Goal: Information Seeking & Learning: Learn about a topic

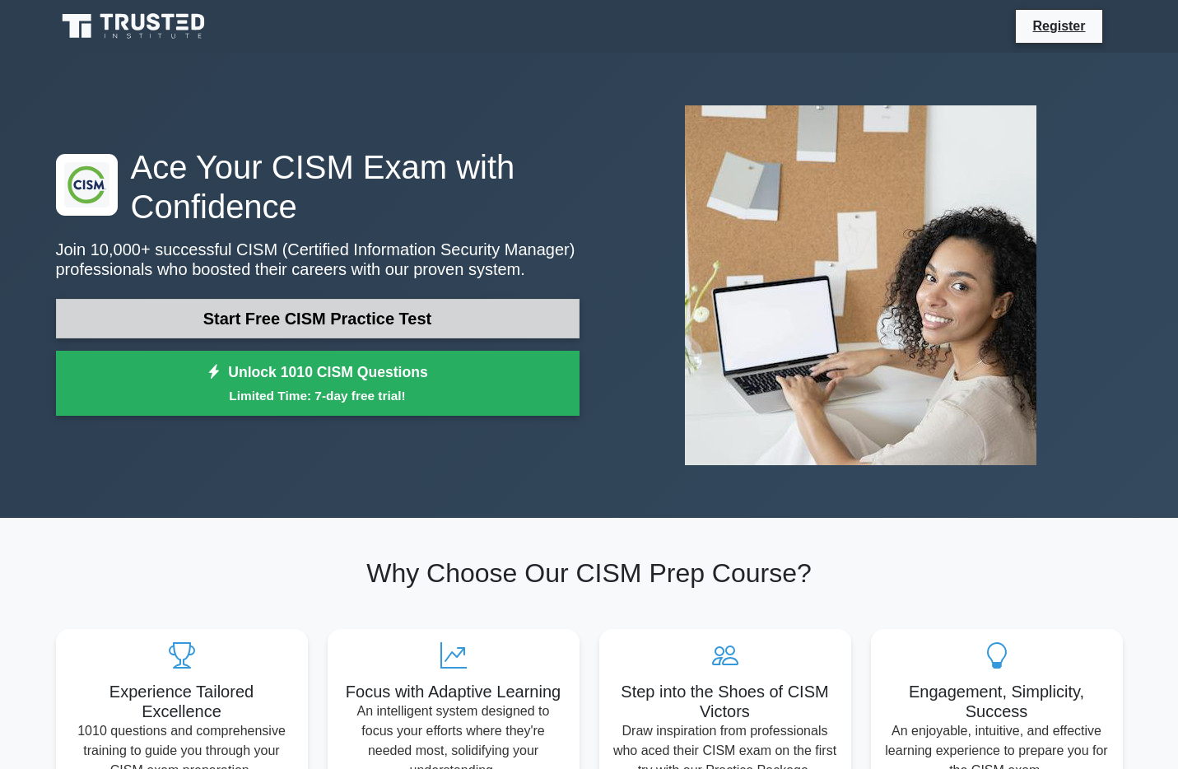
click at [473, 323] on link "Start Free CISM Practice Test" at bounding box center [317, 319] width 523 height 40
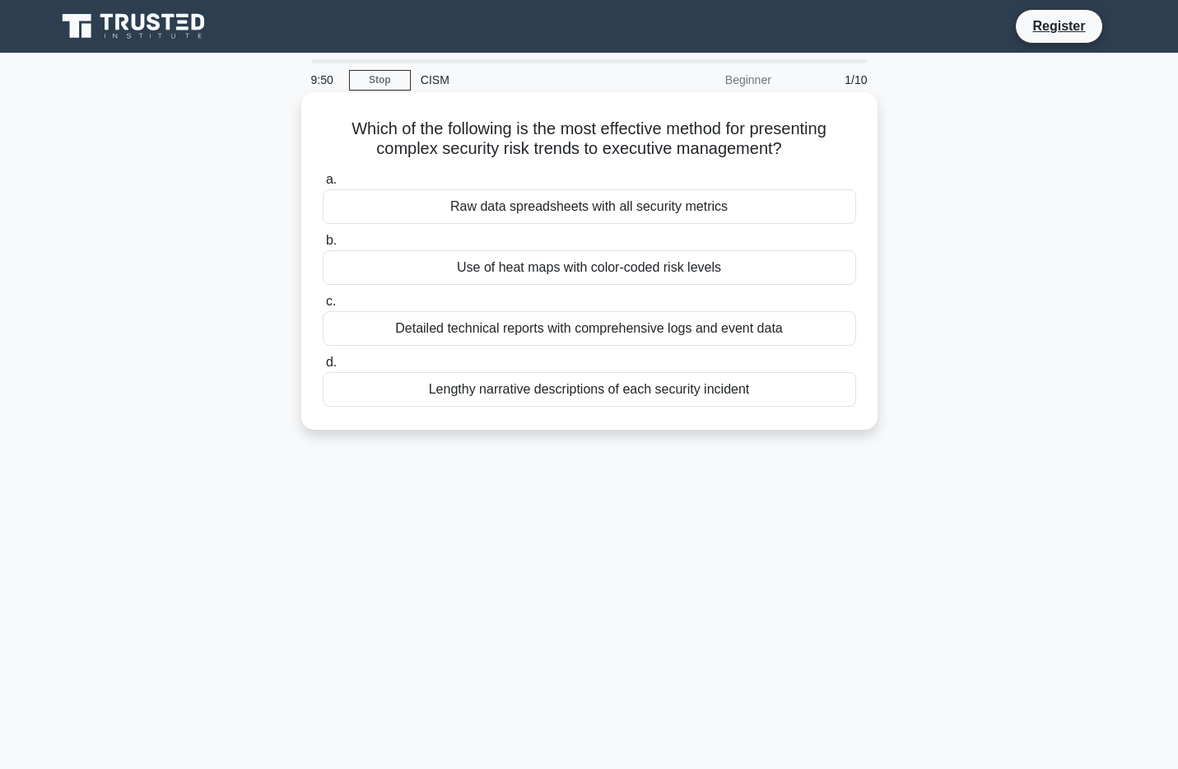
click at [683, 277] on div "Use of heat maps with color-coded risk levels" at bounding box center [589, 267] width 533 height 35
click at [323, 246] on input "b. Use of heat maps with color-coded risk levels" at bounding box center [323, 240] width 0 height 11
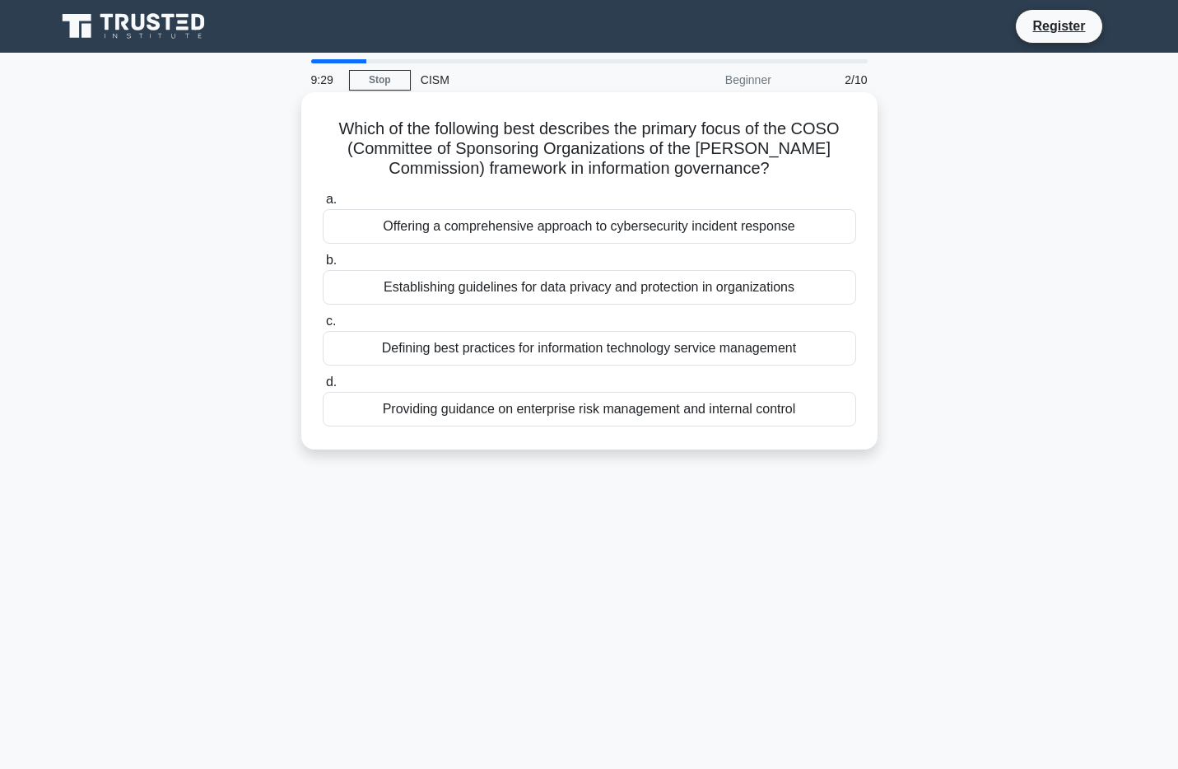
click at [813, 286] on div "Establishing guidelines for data privacy and protection in organizations" at bounding box center [589, 287] width 533 height 35
click at [323, 266] on input "b. Establishing guidelines for data privacy and protection in organizations" at bounding box center [323, 260] width 0 height 11
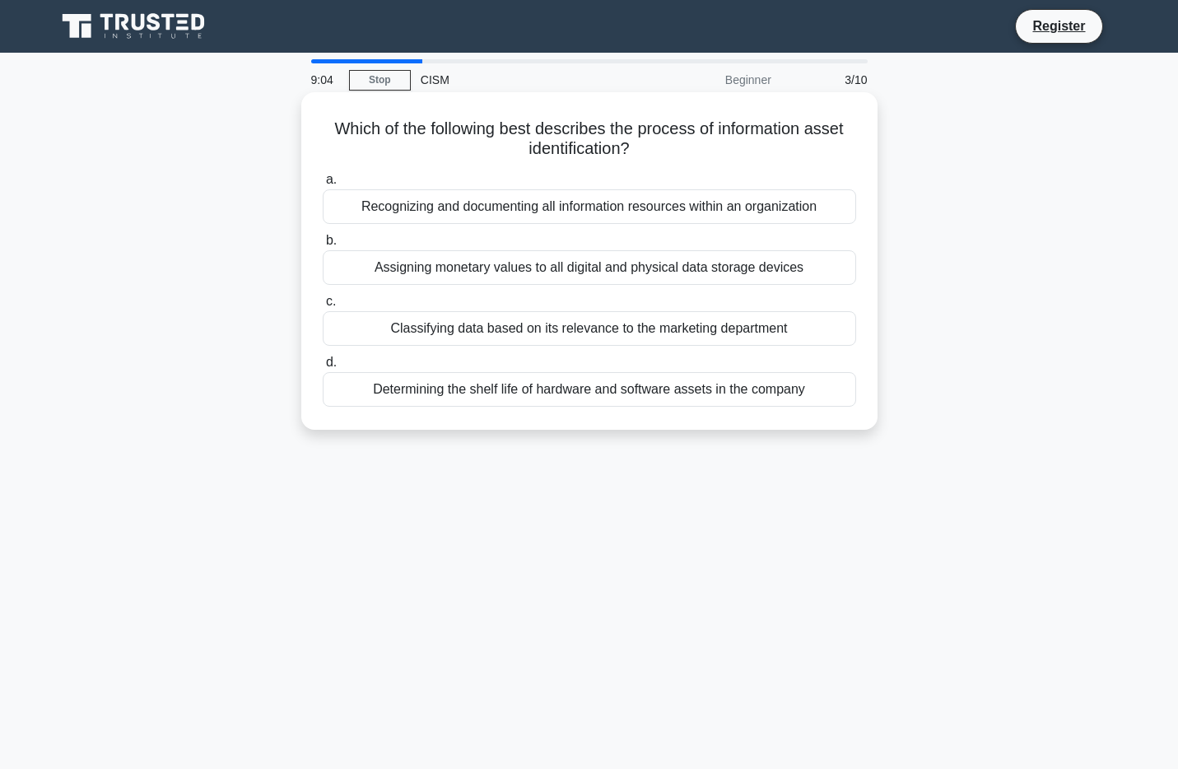
click at [816, 209] on div "Recognizing and documenting all information resources within an organization" at bounding box center [589, 206] width 533 height 35
click at [323, 185] on input "a. Recognizing and documenting all information resources within an organization" at bounding box center [323, 179] width 0 height 11
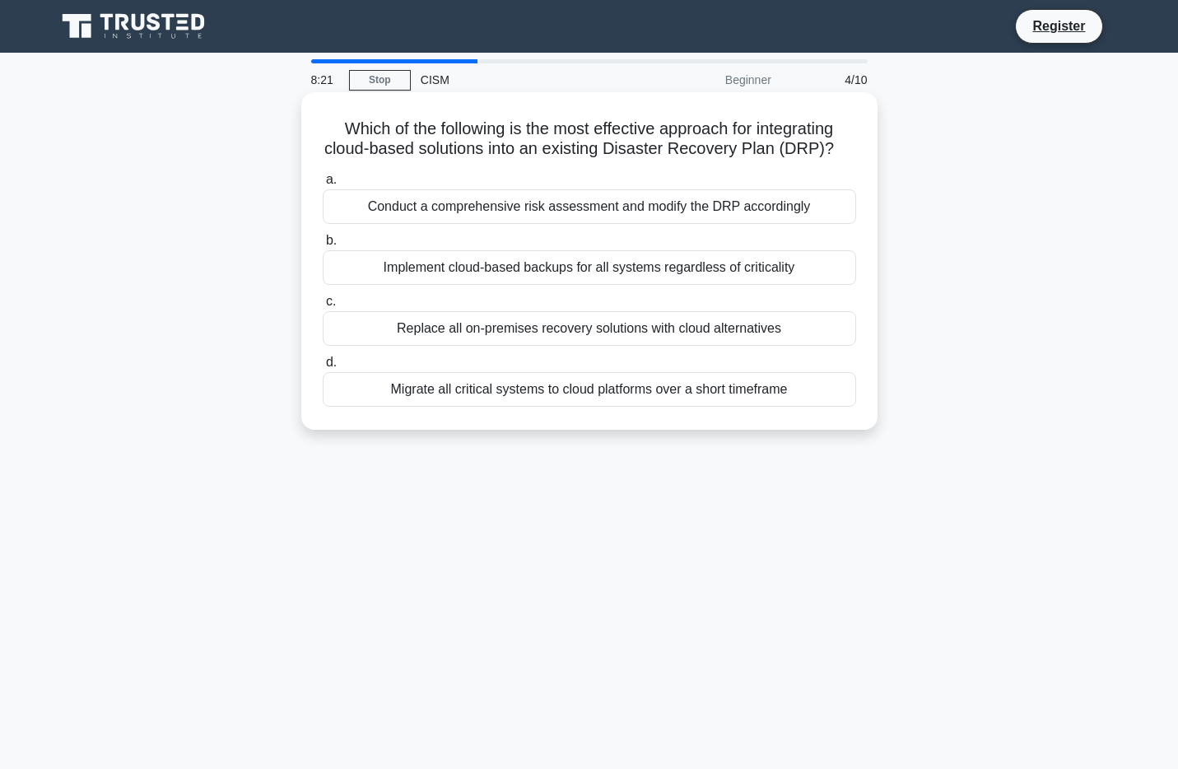
click at [807, 270] on div "Implement cloud-based backups for all systems regardless of criticality" at bounding box center [589, 267] width 533 height 35
click at [323, 246] on input "b. Implement cloud-based backups for all systems regardless of criticality" at bounding box center [323, 240] width 0 height 11
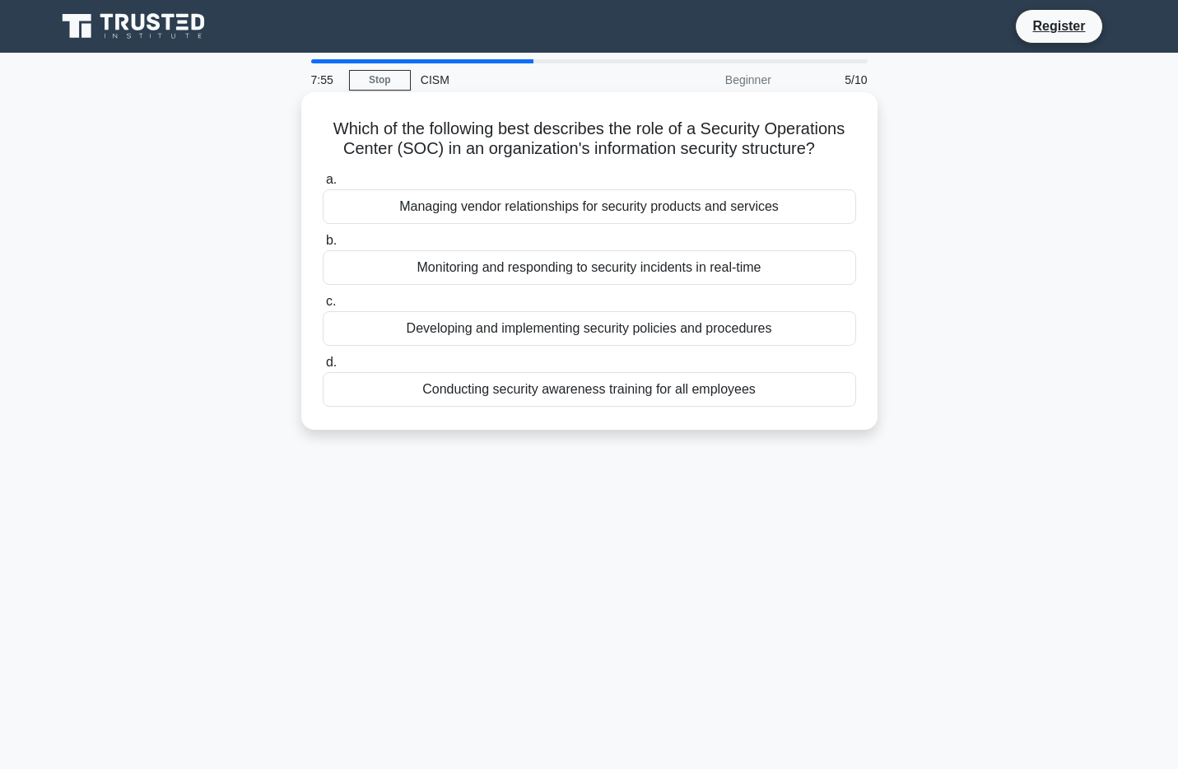
click at [785, 268] on div "Monitoring and responding to security incidents in real-time" at bounding box center [589, 267] width 533 height 35
click at [323, 246] on input "b. Monitoring and responding to security incidents in real-time" at bounding box center [323, 240] width 0 height 11
click at [824, 219] on div "A combination of interactive e-learning modules and in-person workshops" at bounding box center [589, 206] width 533 height 35
click at [323, 185] on input "a. A combination of interactive e-learning modules and in-person workshops" at bounding box center [323, 179] width 0 height 11
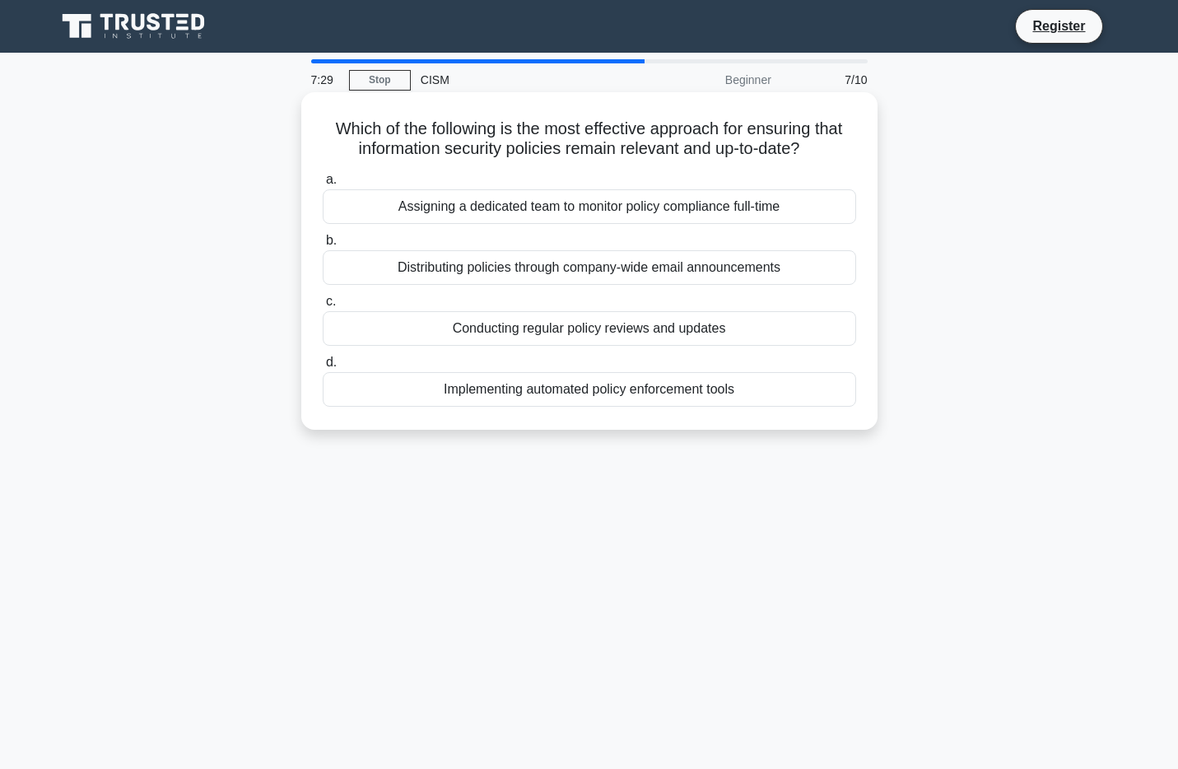
click at [793, 328] on div "Conducting regular policy reviews and updates" at bounding box center [589, 328] width 533 height 35
click at [323, 307] on input "c. Conducting regular policy reviews and updates" at bounding box center [323, 301] width 0 height 11
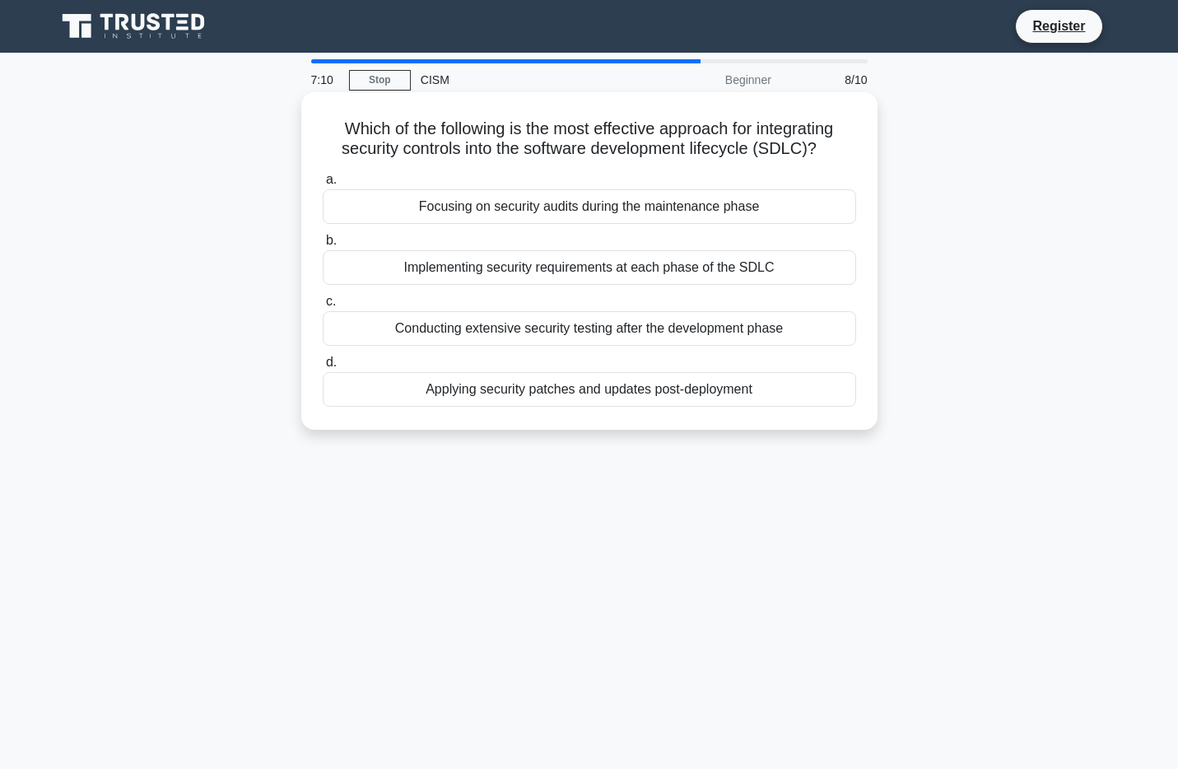
click at [803, 272] on div "Implementing security requirements at each phase of the SDLC" at bounding box center [589, 267] width 533 height 35
click at [323, 246] on input "b. Implementing security requirements at each phase of the SDLC" at bounding box center [323, 240] width 0 height 11
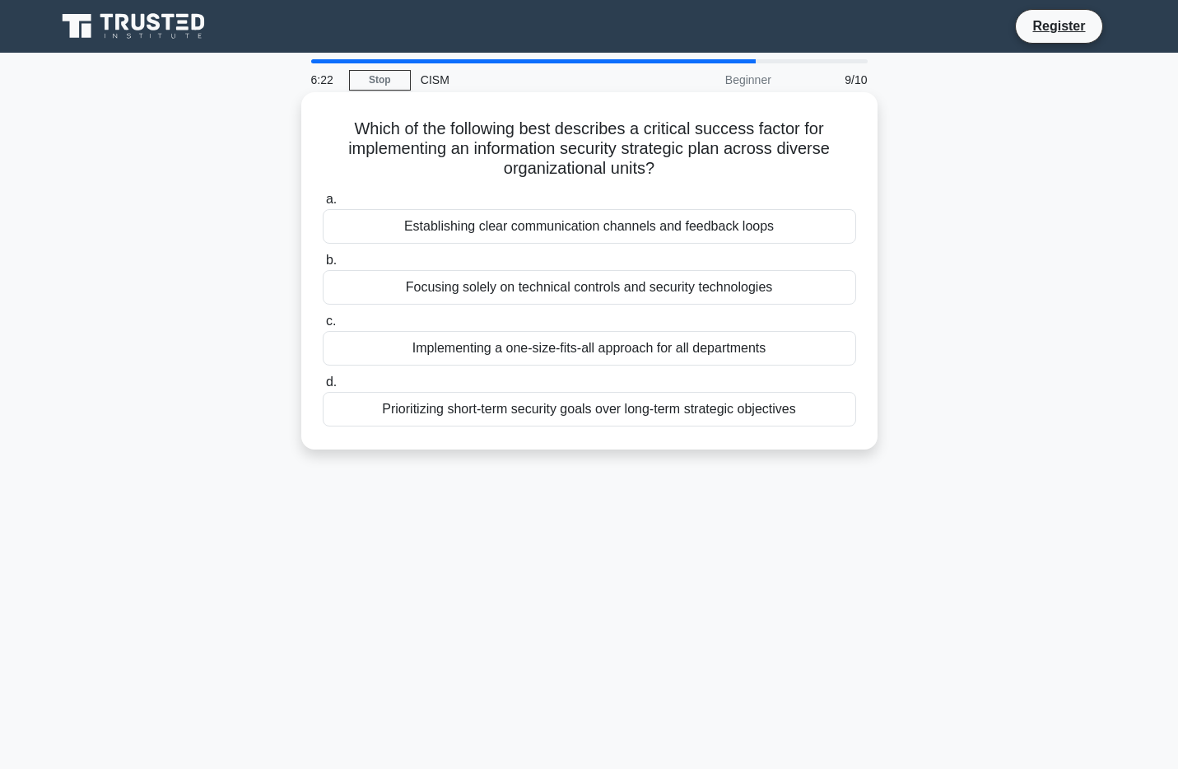
click at [774, 234] on div "Establishing clear communication channels and feedback loops" at bounding box center [589, 226] width 533 height 35
click at [323, 205] on input "a. Establishing clear communication channels and feedback loops" at bounding box center [323, 199] width 0 height 11
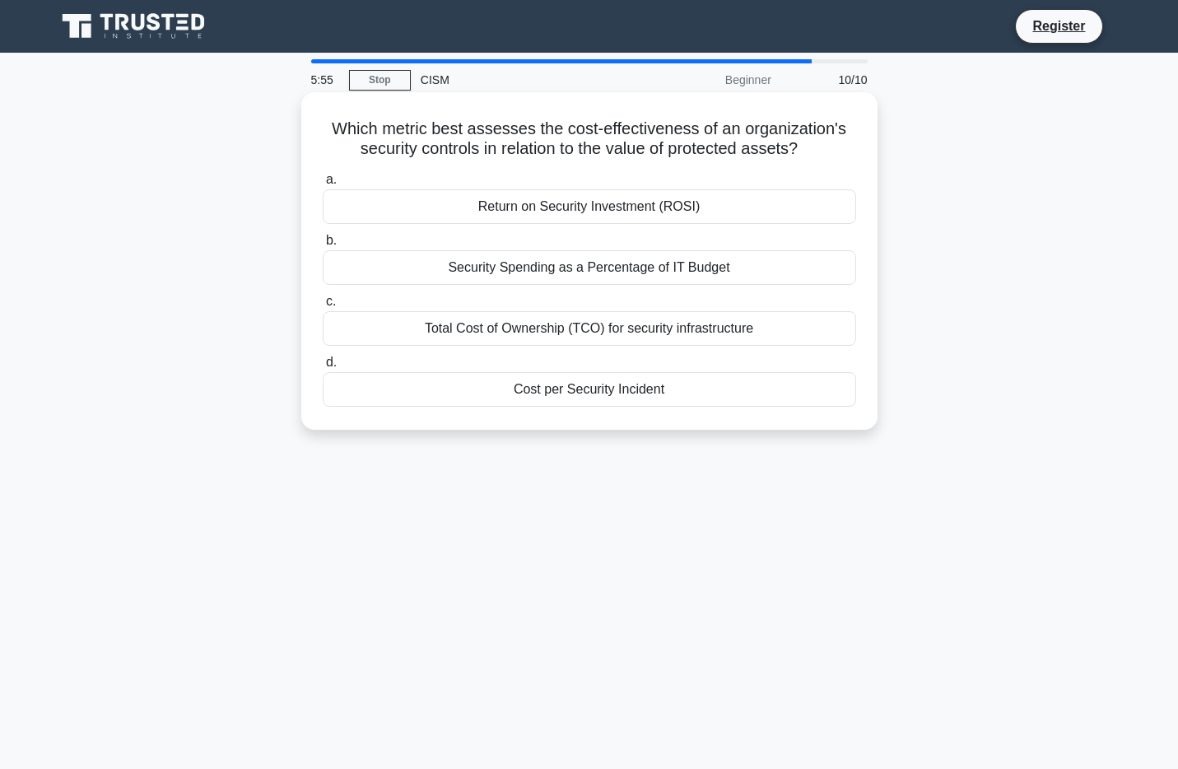
click at [808, 205] on div "Return on Security Investment (ROSI)" at bounding box center [589, 206] width 533 height 35
click at [323, 185] on input "a. Return on Security Investment (ROSI)" at bounding box center [323, 179] width 0 height 11
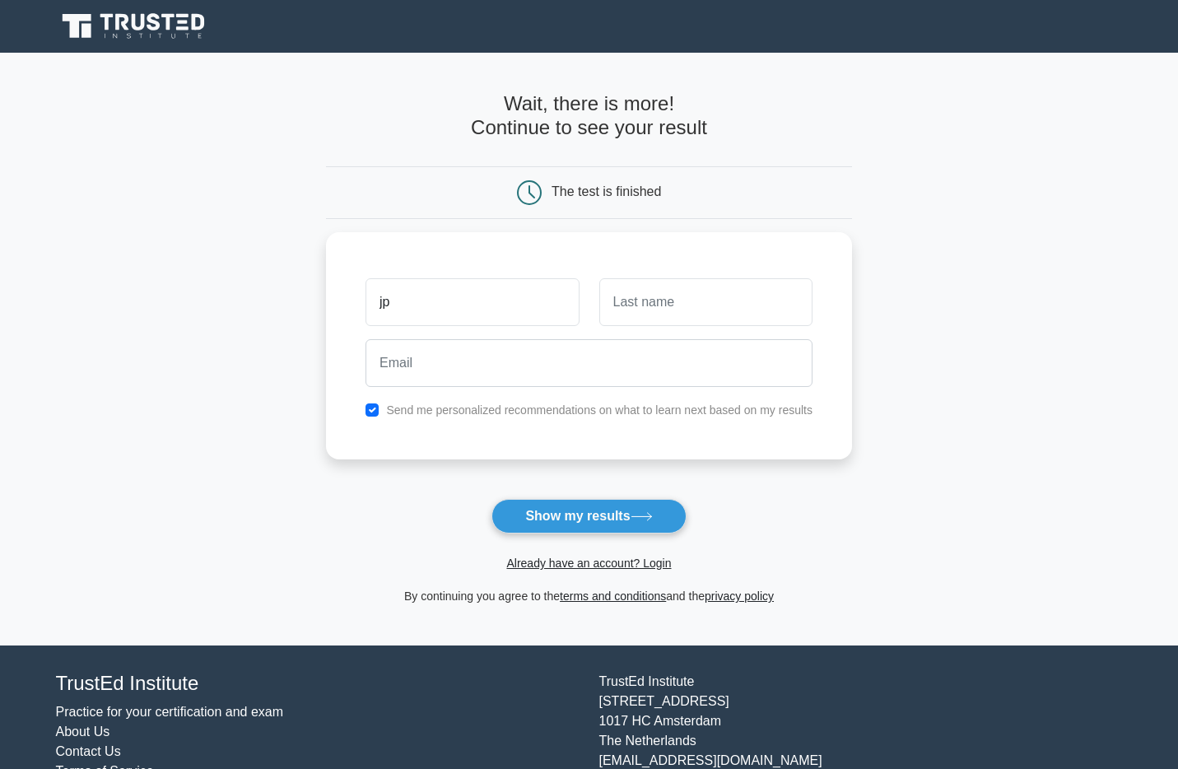
type input "jp"
type input "chan"
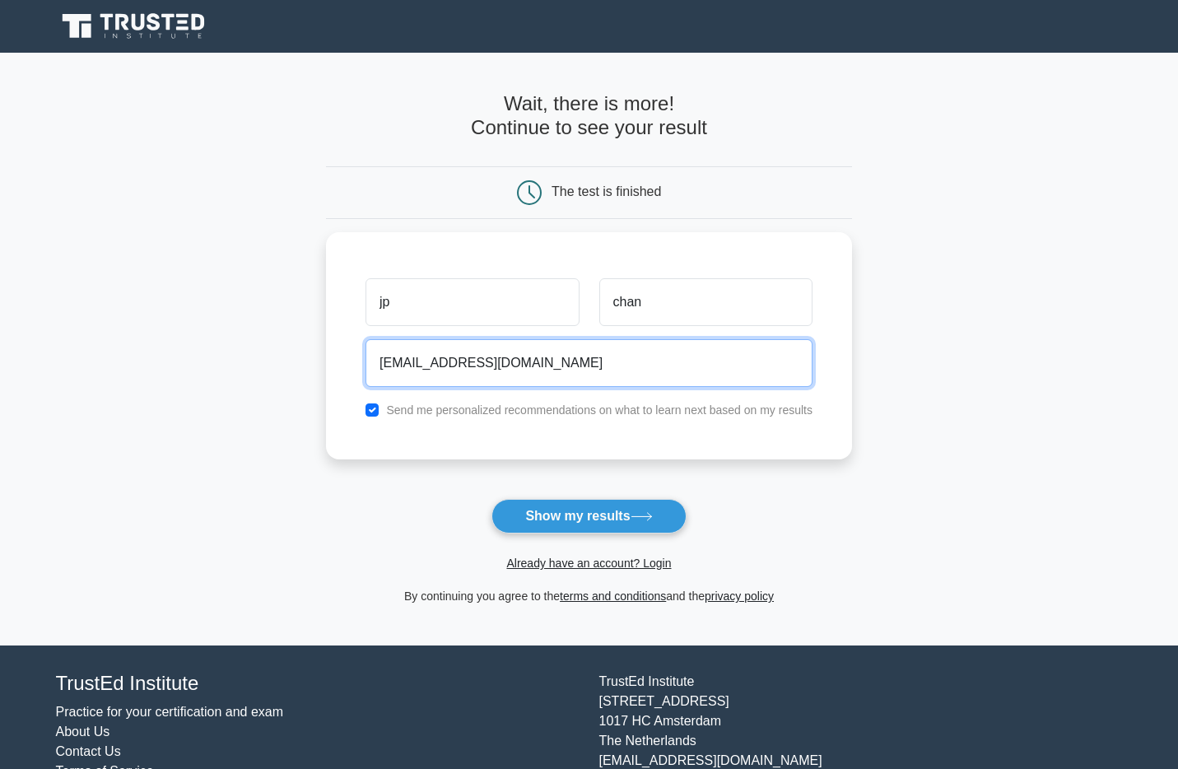
type input "lunaretna@gmail.com"
click at [365, 403] on input "checkbox" at bounding box center [371, 409] width 13 height 13
checkbox input "false"
click at [491, 499] on button "Show my results" at bounding box center [588, 516] width 194 height 35
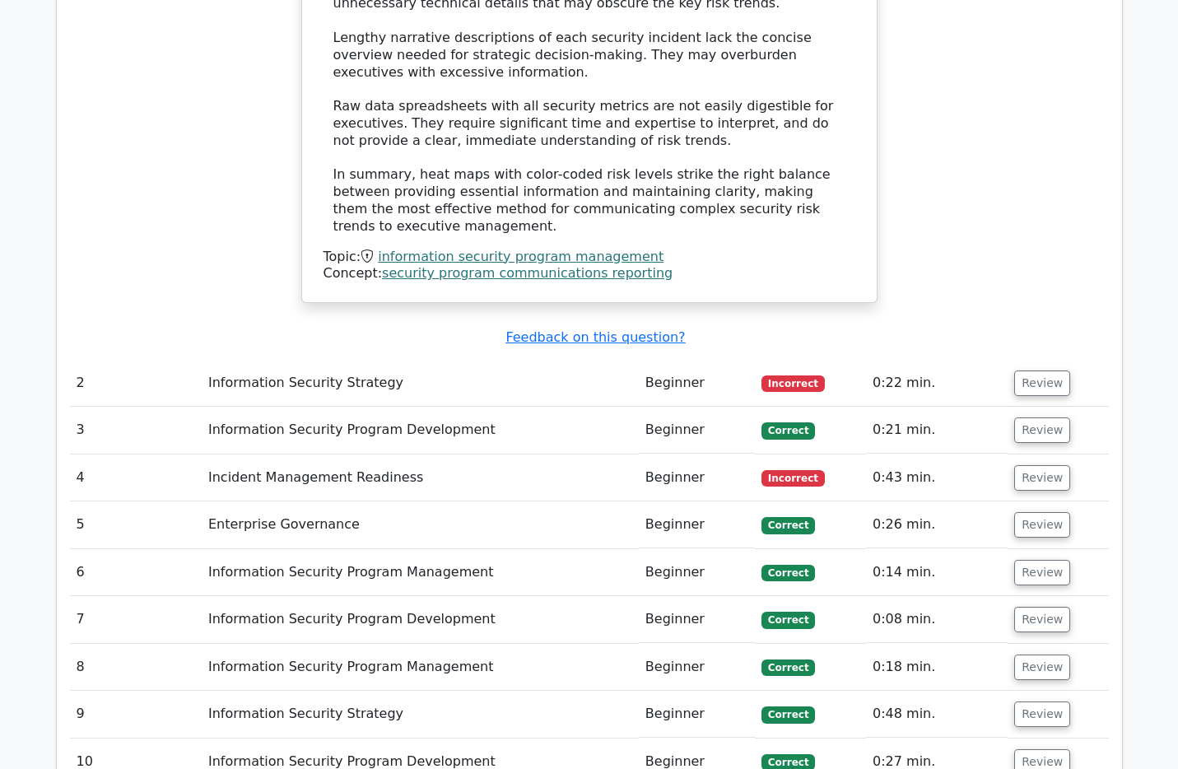
scroll to position [2153, 0]
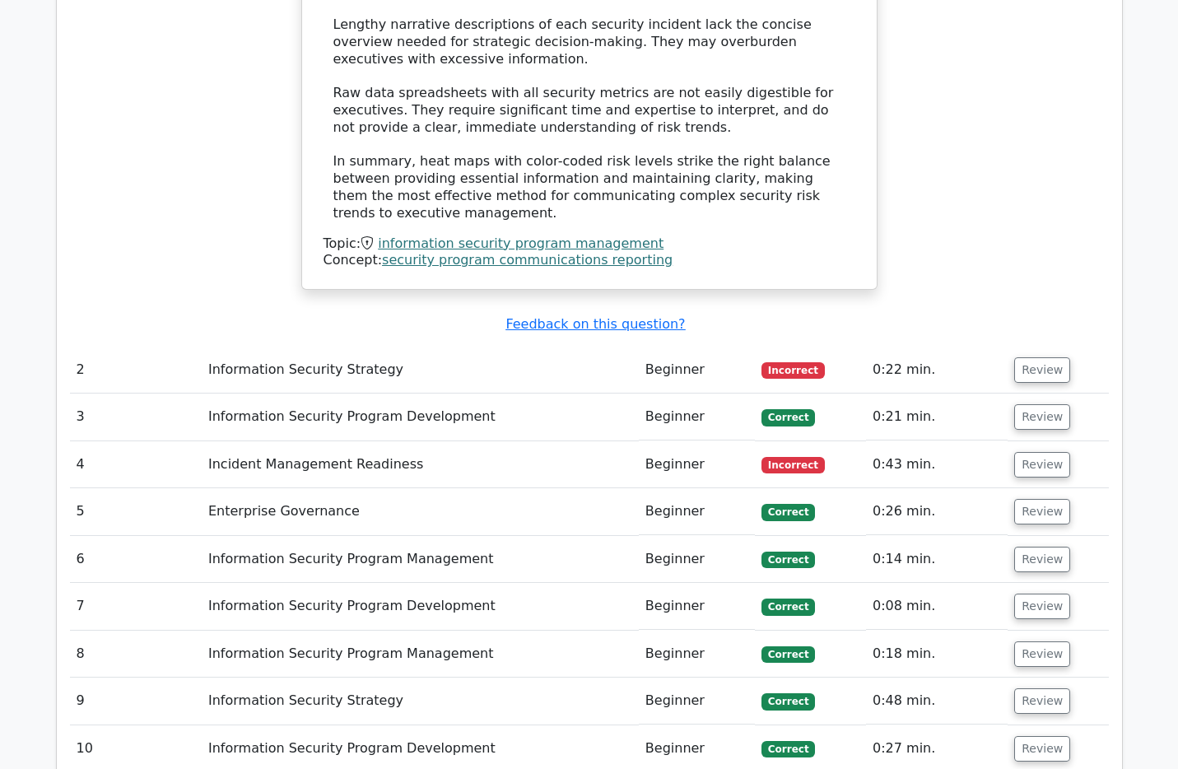
click at [515, 346] on td "Information Security Strategy" at bounding box center [420, 369] width 437 height 47
click at [1039, 357] on button "Review" at bounding box center [1042, 370] width 56 height 26
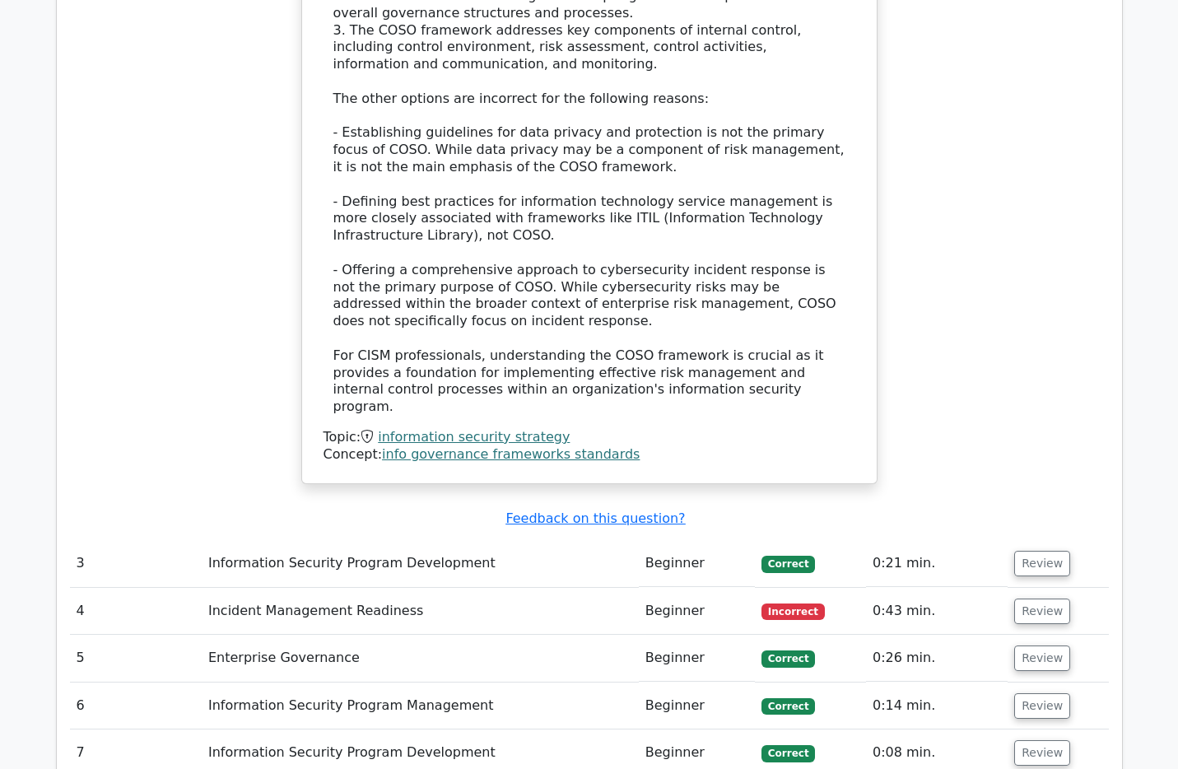
scroll to position [3089, 0]
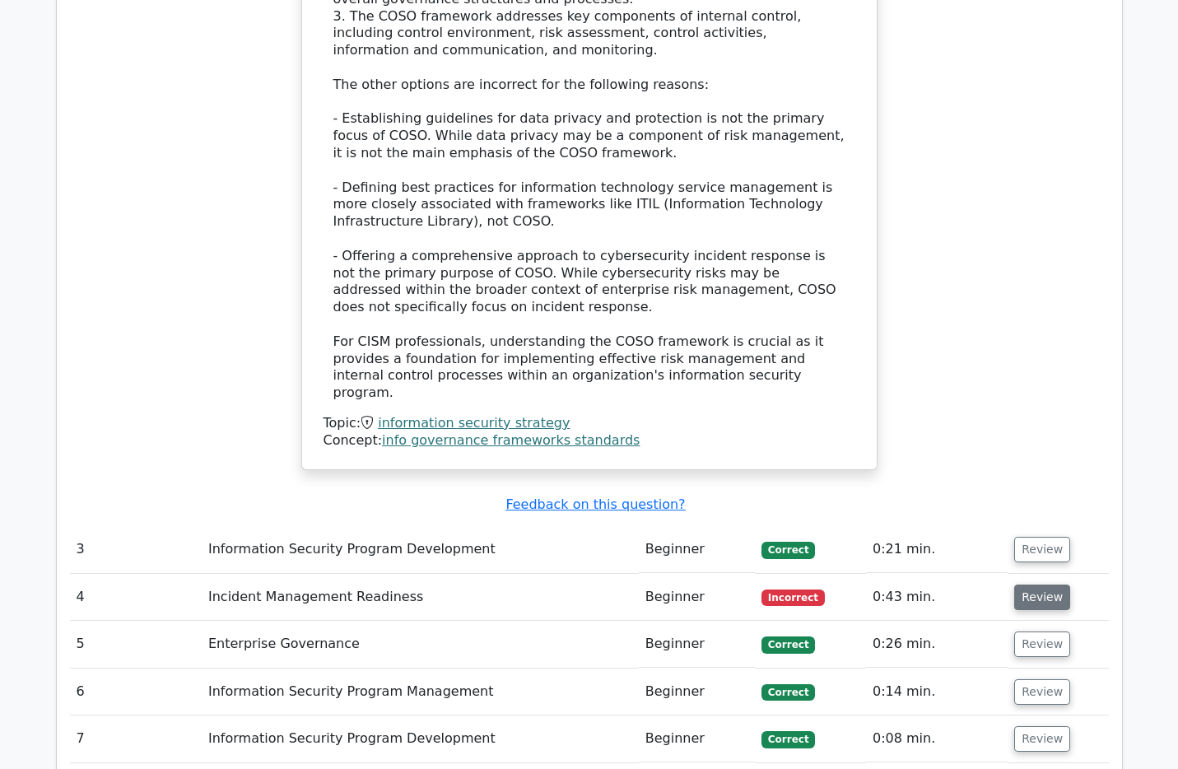
click at [1036, 584] on button "Review" at bounding box center [1042, 597] width 56 height 26
click at [1042, 584] on button "Review" at bounding box center [1042, 597] width 56 height 26
click at [1032, 584] on button "Review" at bounding box center [1042, 597] width 56 height 26
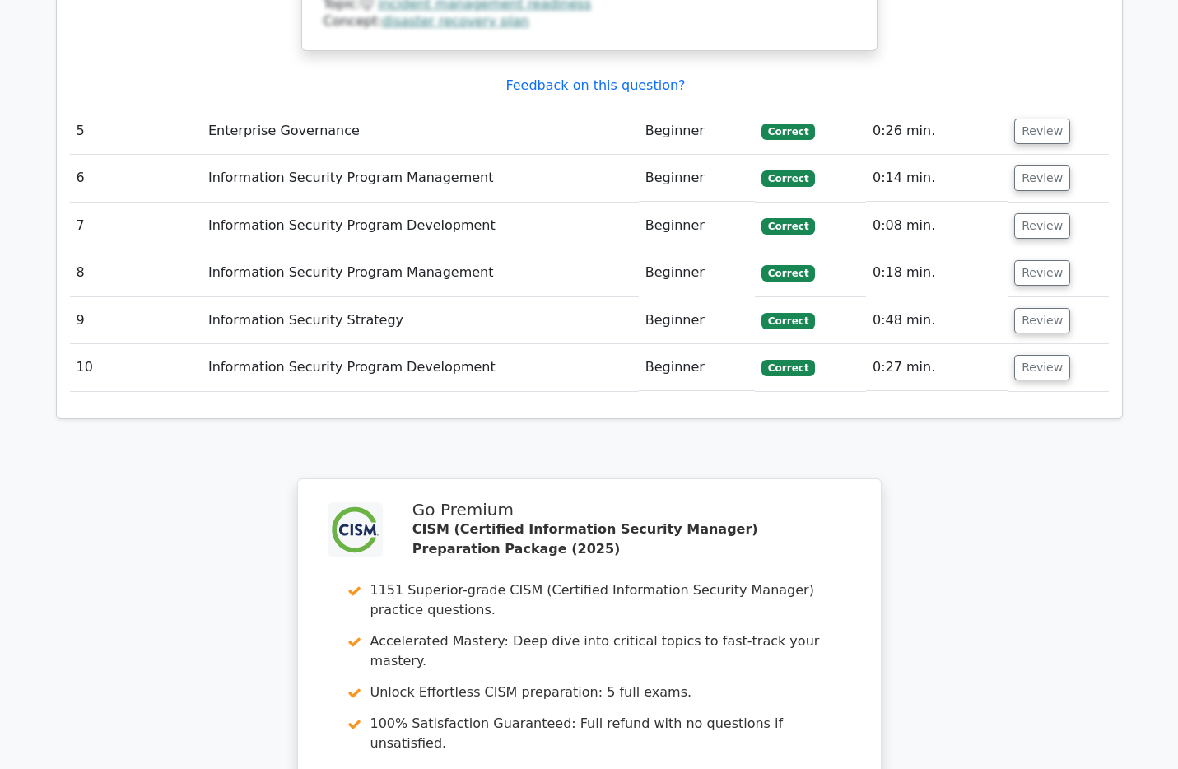
scroll to position [4804, 0]
